Goal: Find specific page/section: Find specific page/section

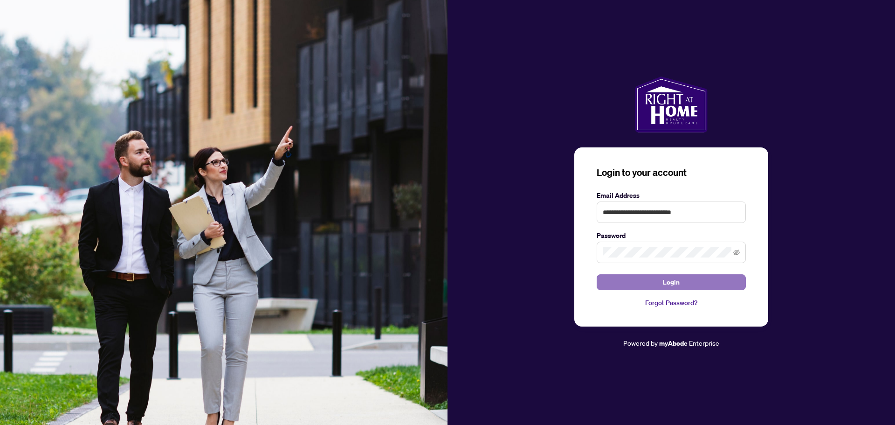
drag, startPoint x: 0, startPoint y: 0, endPoint x: 667, endPoint y: 284, distance: 725.0
click at [667, 284] on span "Login" at bounding box center [671, 282] width 17 height 15
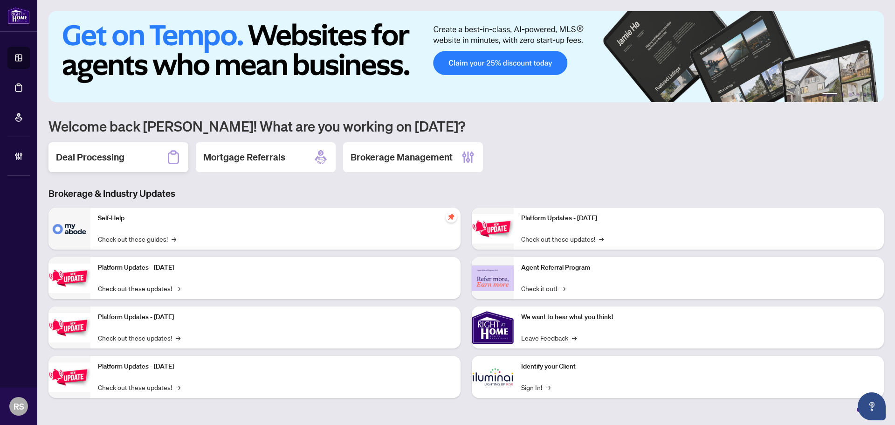
click at [95, 153] on h2 "Deal Processing" at bounding box center [90, 157] width 69 height 13
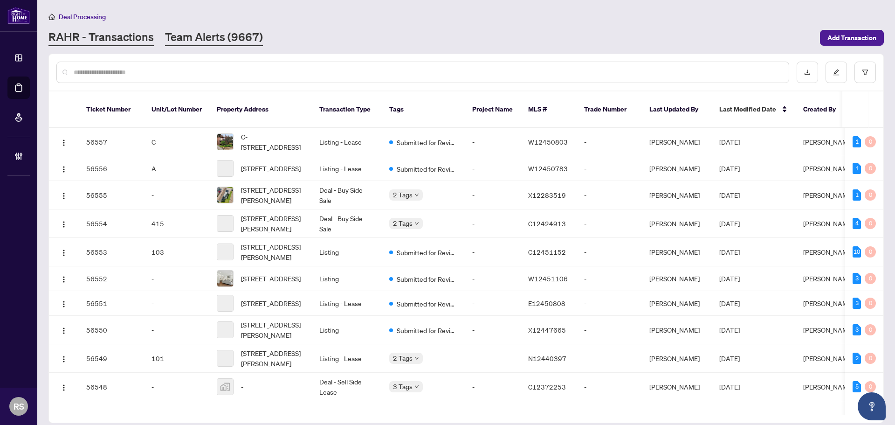
click at [212, 41] on link "Team Alerts (9667)" at bounding box center [214, 37] width 98 height 17
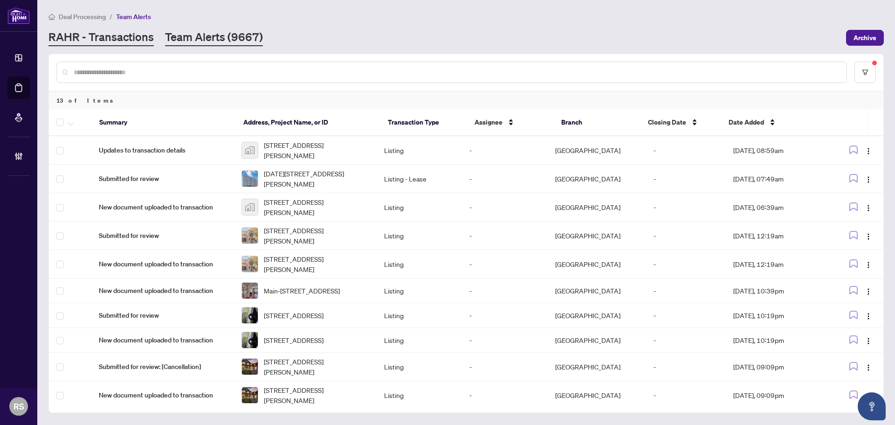
click at [97, 35] on link "RAHR - Transactions" at bounding box center [100, 37] width 105 height 17
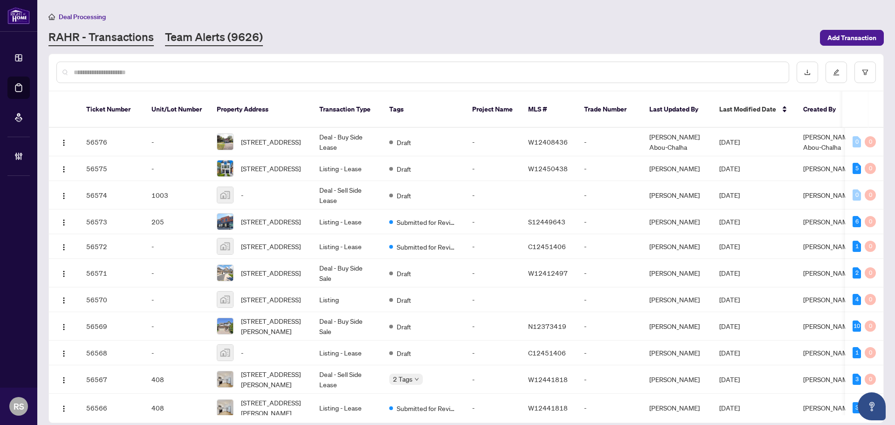
click at [206, 40] on link "Team Alerts (9626)" at bounding box center [214, 37] width 98 height 17
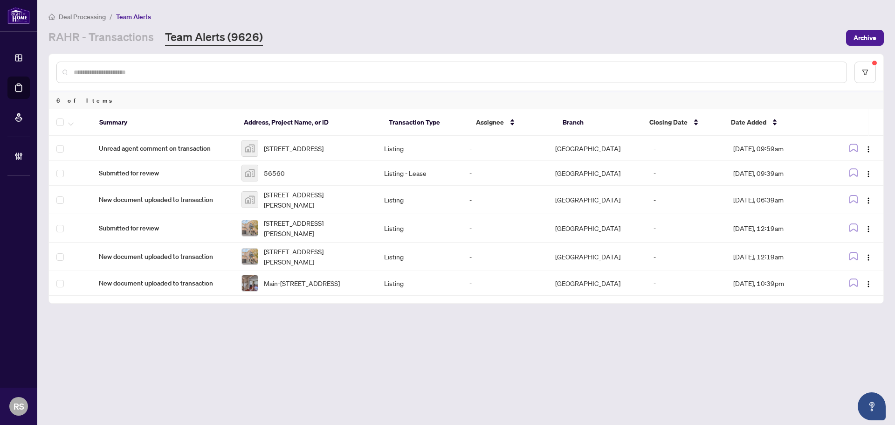
click at [84, 17] on span "Deal Processing" at bounding box center [82, 17] width 47 height 8
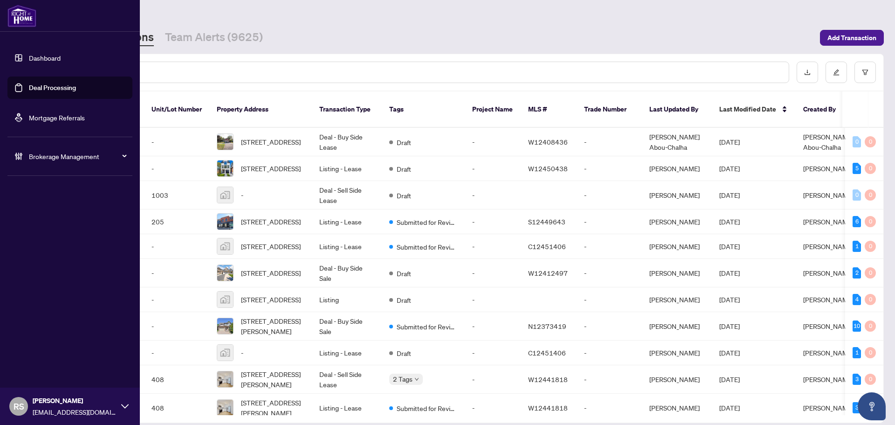
click at [40, 58] on link "Dashboard" at bounding box center [45, 58] width 32 height 8
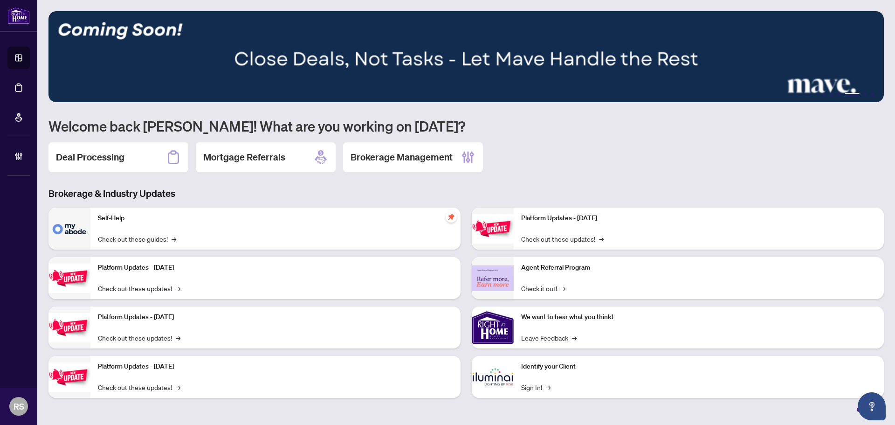
click at [297, 4] on main "1 2 3 4 5 6 Welcome back [PERSON_NAME]! What are you working on [DATE]? Deal Pr…" at bounding box center [466, 212] width 858 height 425
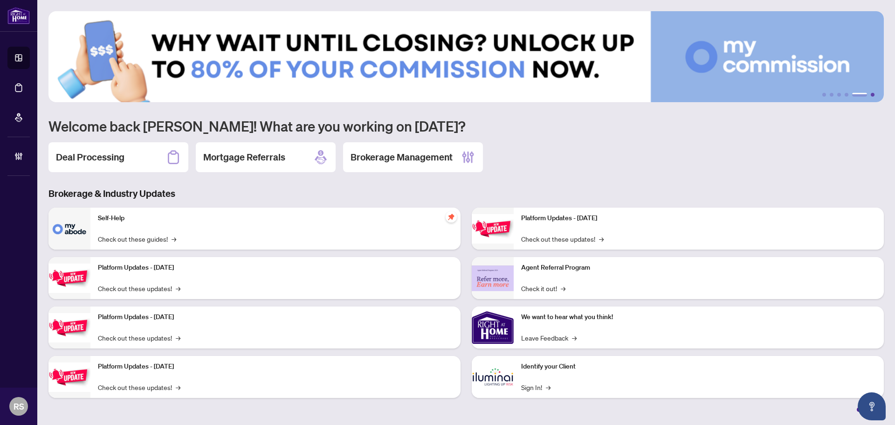
click at [873, 93] on button "6" at bounding box center [873, 95] width 4 height 4
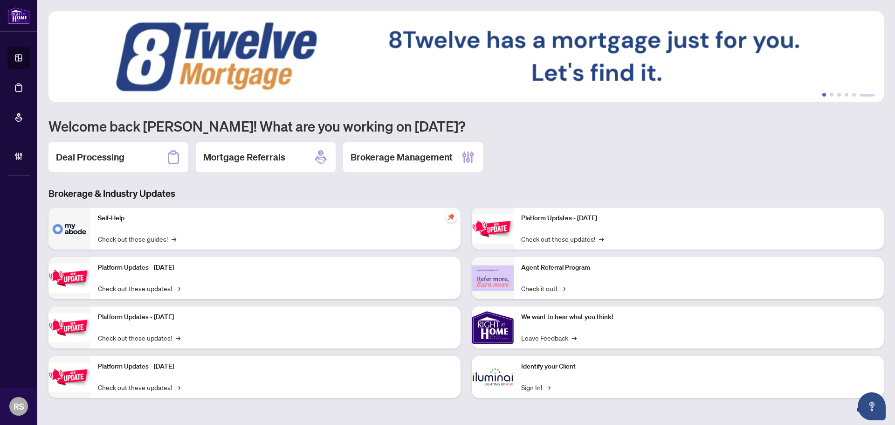
click at [823, 94] on button "1" at bounding box center [825, 95] width 4 height 4
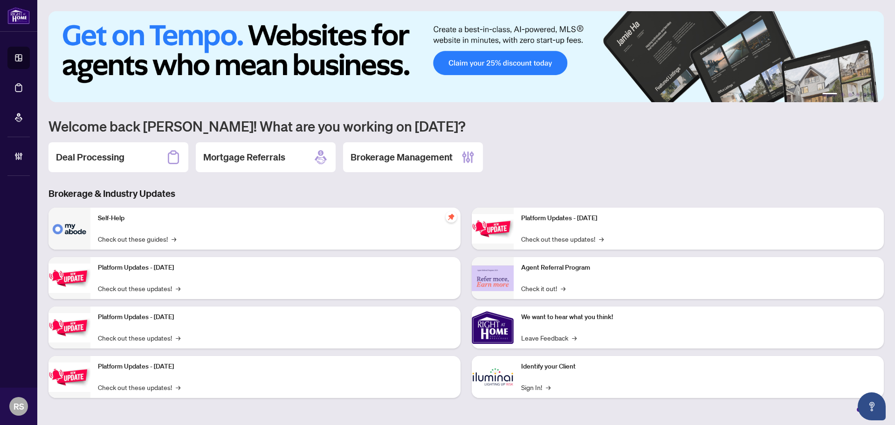
drag, startPoint x: 829, startPoint y: 92, endPoint x: 839, endPoint y: 92, distance: 10.3
click at [839, 92] on img at bounding box center [466, 56] width 836 height 91
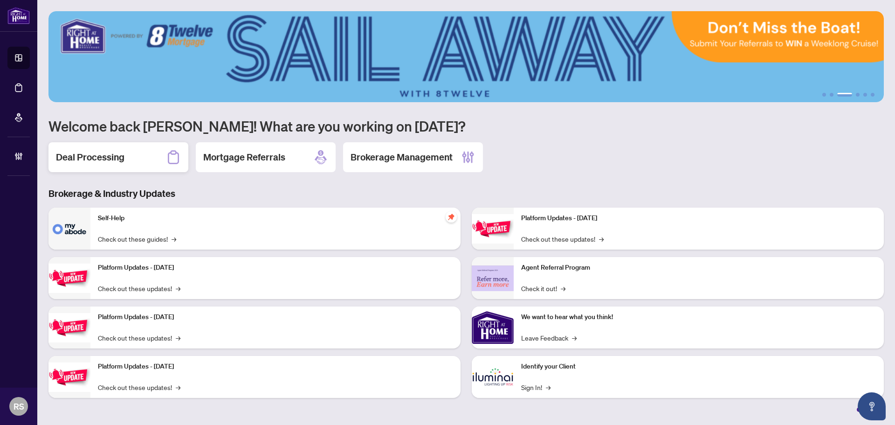
click at [96, 157] on h2 "Deal Processing" at bounding box center [90, 157] width 69 height 13
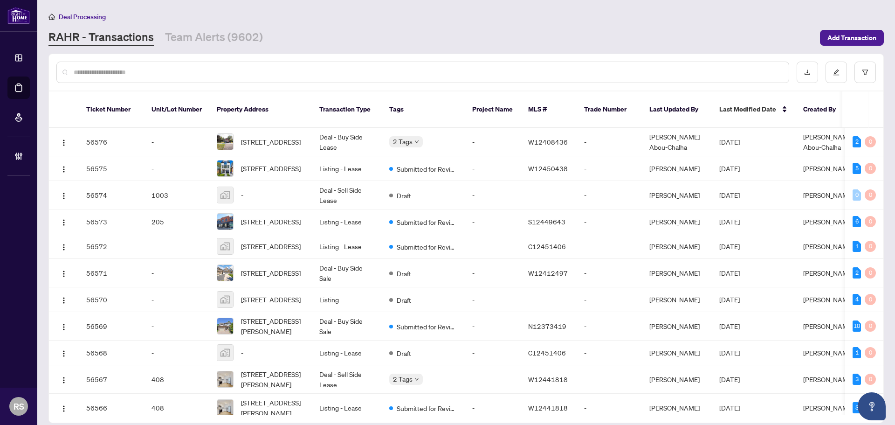
click at [147, 72] on input "text" at bounding box center [428, 72] width 708 height 10
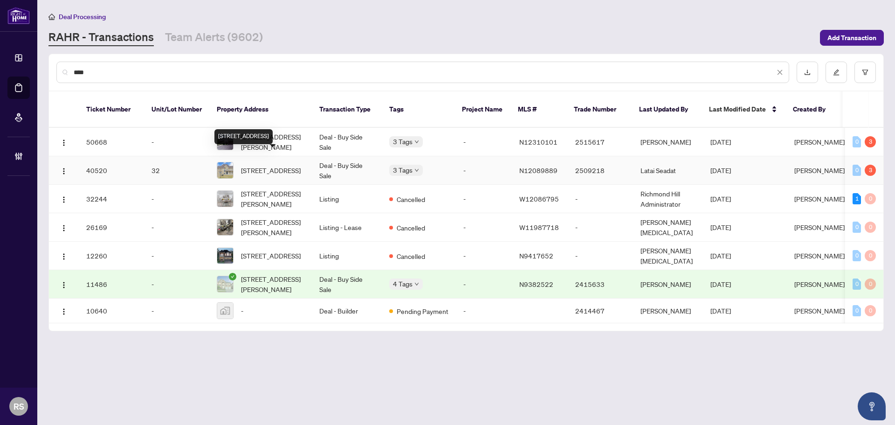
type input "****"
click at [261, 165] on span "[STREET_ADDRESS]" at bounding box center [271, 170] width 60 height 10
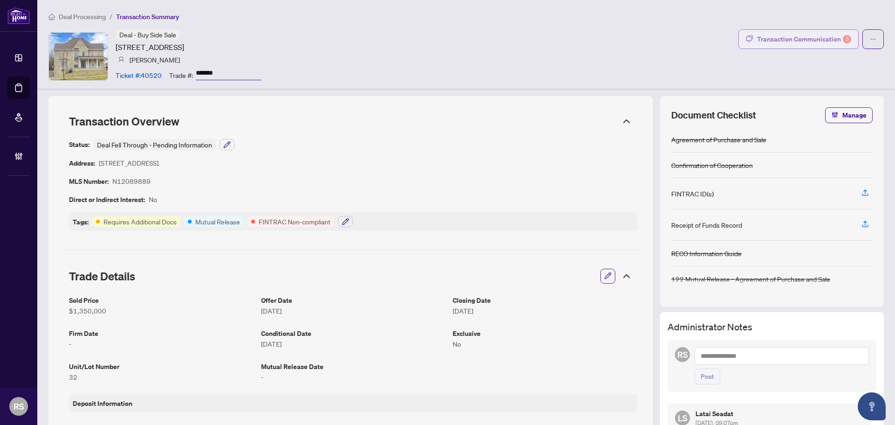
click at [778, 38] on div "Transaction Communication 3" at bounding box center [804, 39] width 94 height 15
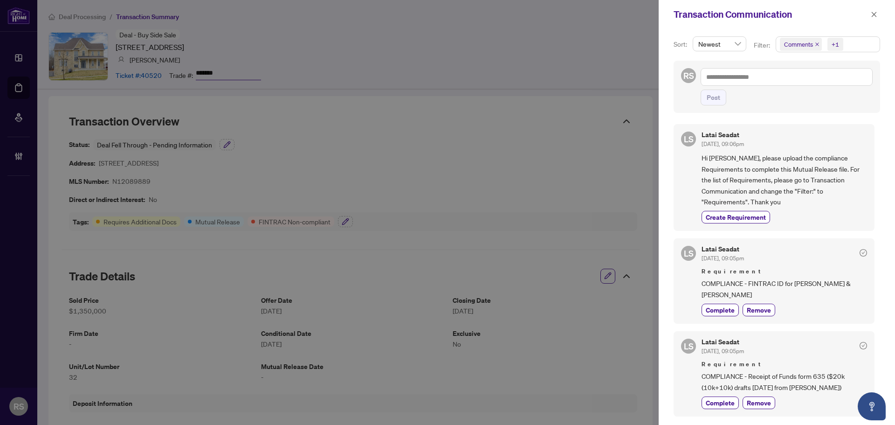
scroll to position [2, 0]
click at [874, 10] on span "button" at bounding box center [874, 14] width 7 height 15
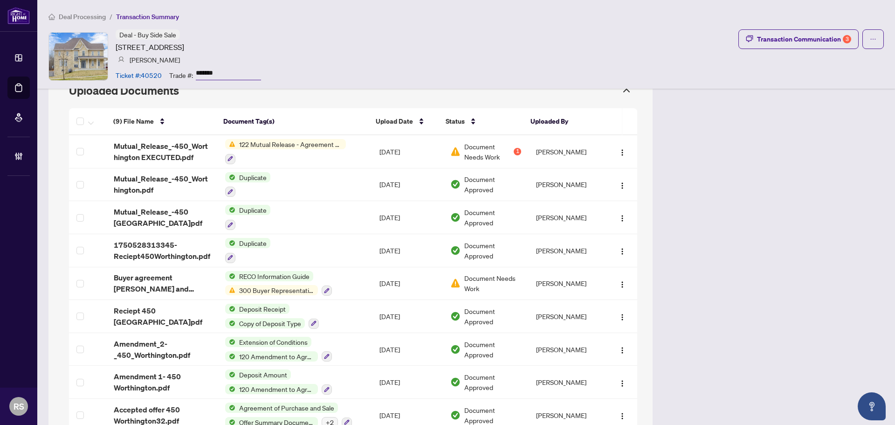
scroll to position [746, 0]
click at [81, 17] on span "Deal Processing" at bounding box center [82, 17] width 47 height 8
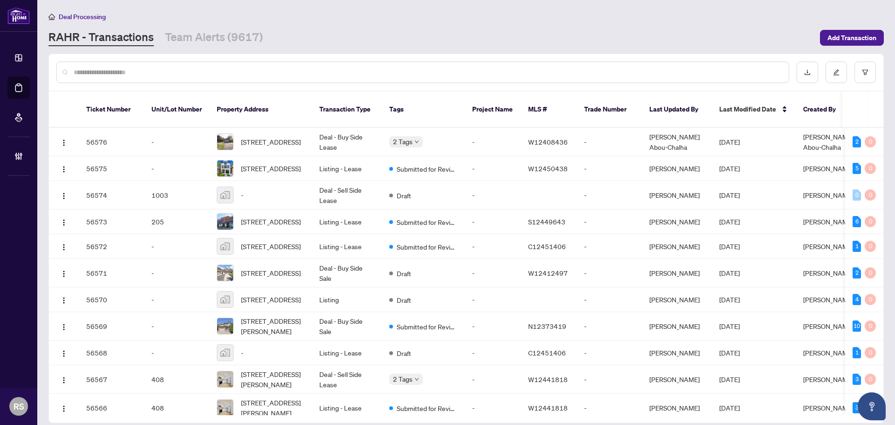
click at [170, 67] on input "text" at bounding box center [428, 72] width 708 height 10
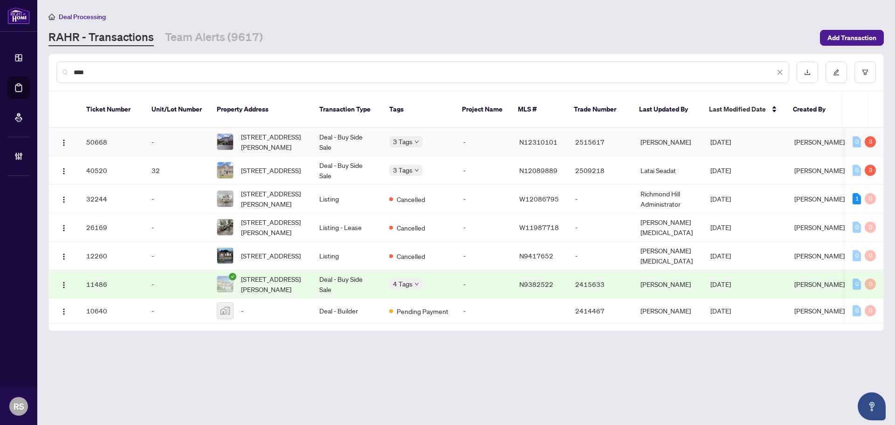
type input "****"
click at [331, 132] on td "Deal - Buy Side Sale" at bounding box center [347, 142] width 70 height 28
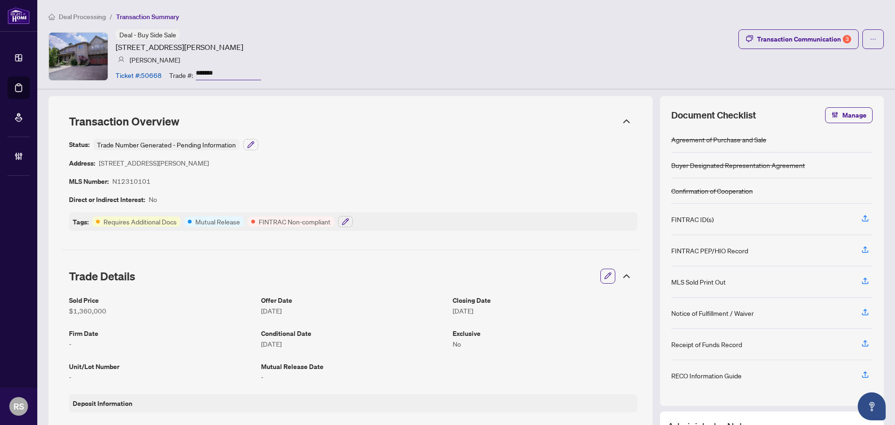
click at [92, 15] on span "Deal Processing" at bounding box center [82, 17] width 47 height 8
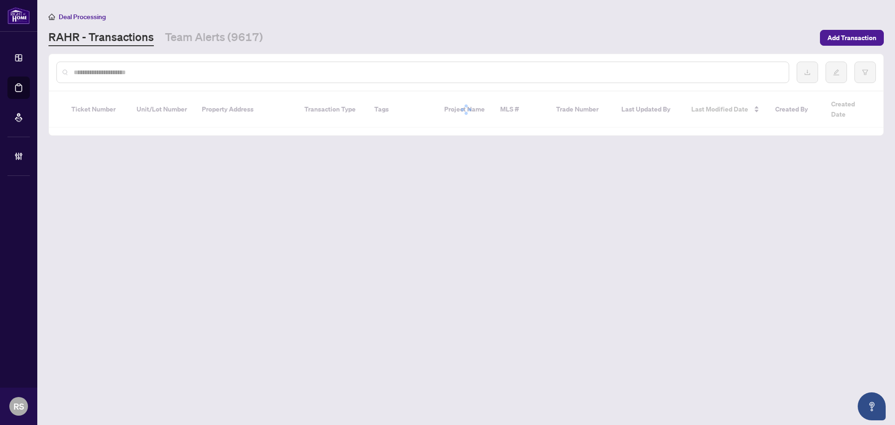
click at [117, 73] on input "text" at bounding box center [428, 72] width 708 height 10
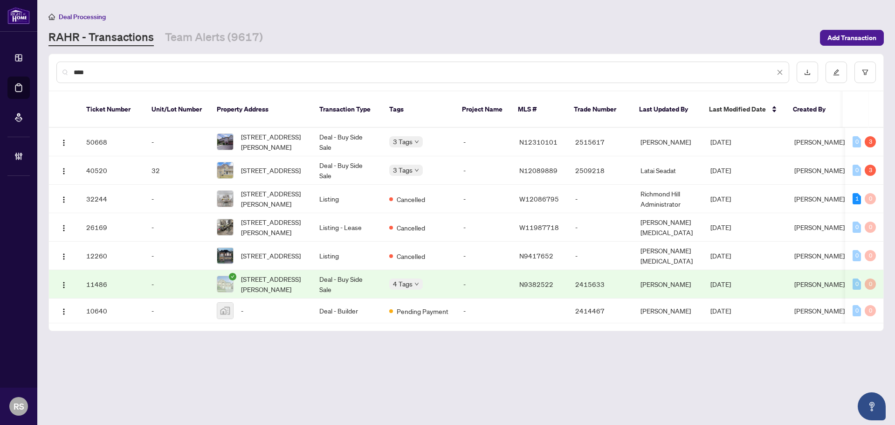
type input "****"
